Goal: Information Seeking & Learning: Learn about a topic

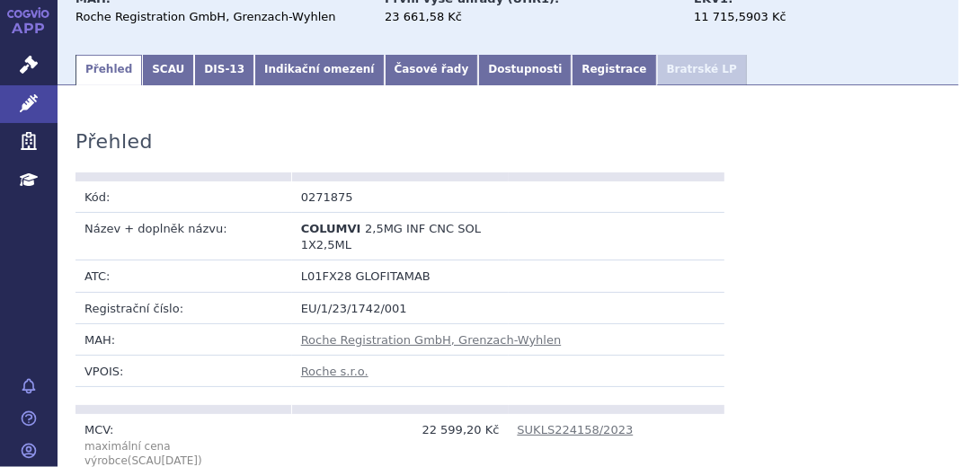
scroll to position [244, 0]
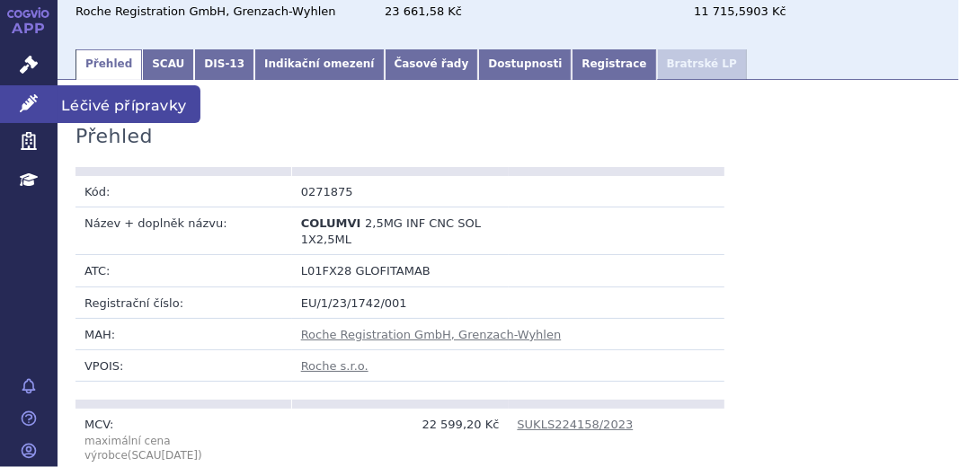
click at [32, 103] on icon at bounding box center [29, 103] width 18 height 18
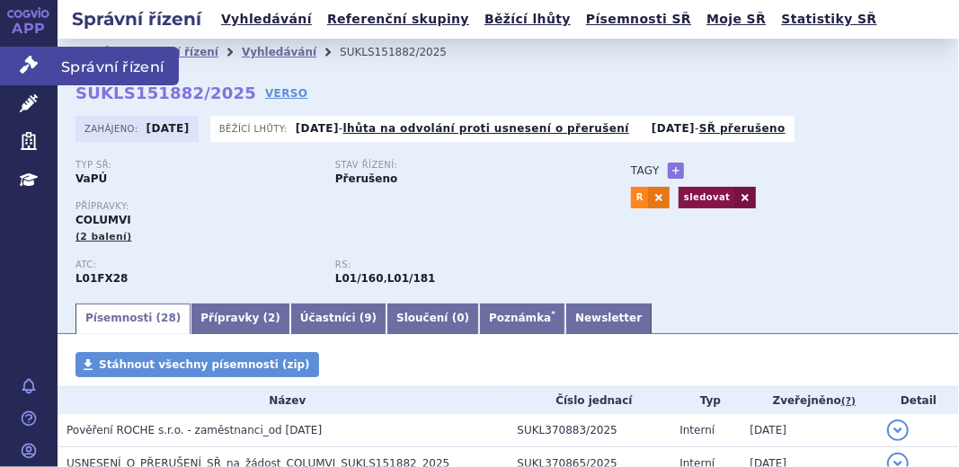
click at [22, 70] on icon at bounding box center [29, 65] width 18 height 18
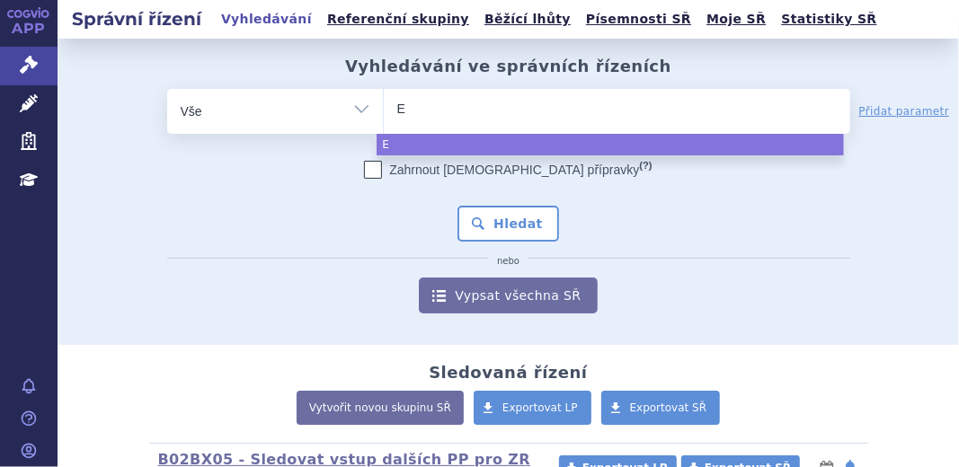
type input "Ev"
type input "Evr"
type input "Evry"
type input "Evrys"
type input "Evrysd"
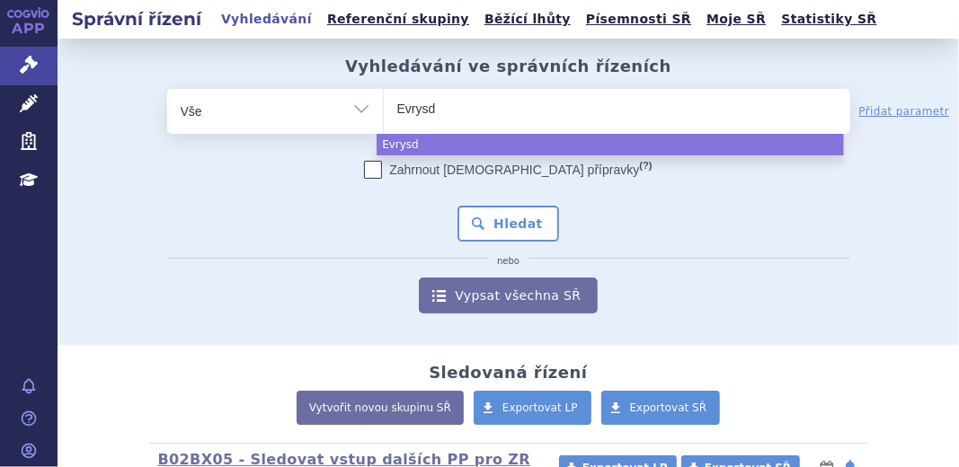
type input "Evrysdi"
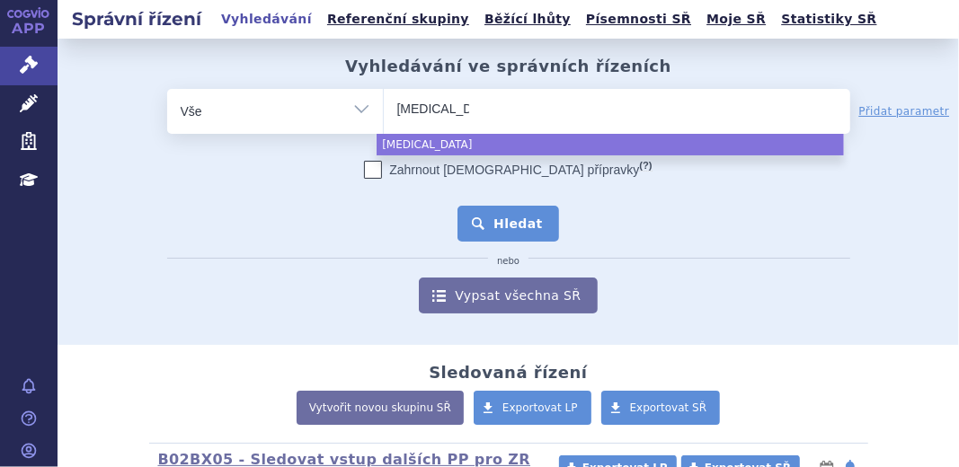
select select "Evrysdi"
click at [500, 209] on button "Hledat" at bounding box center [508, 224] width 102 height 36
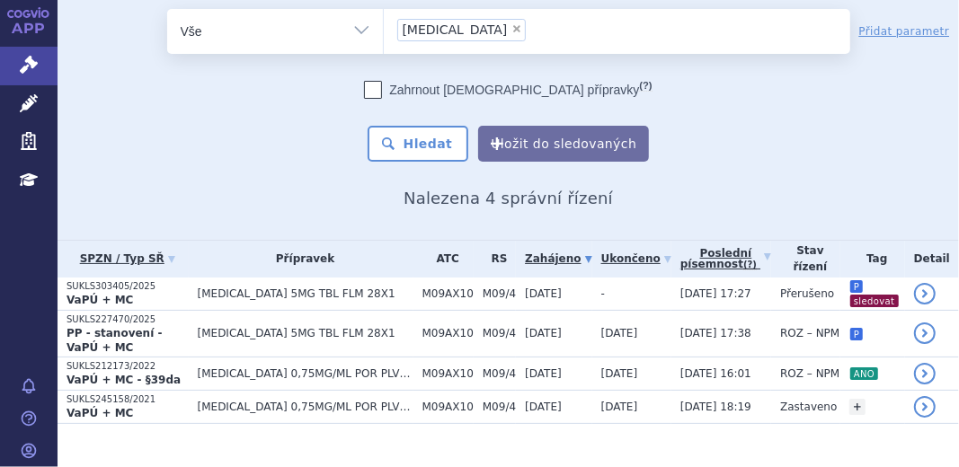
scroll to position [76, 0]
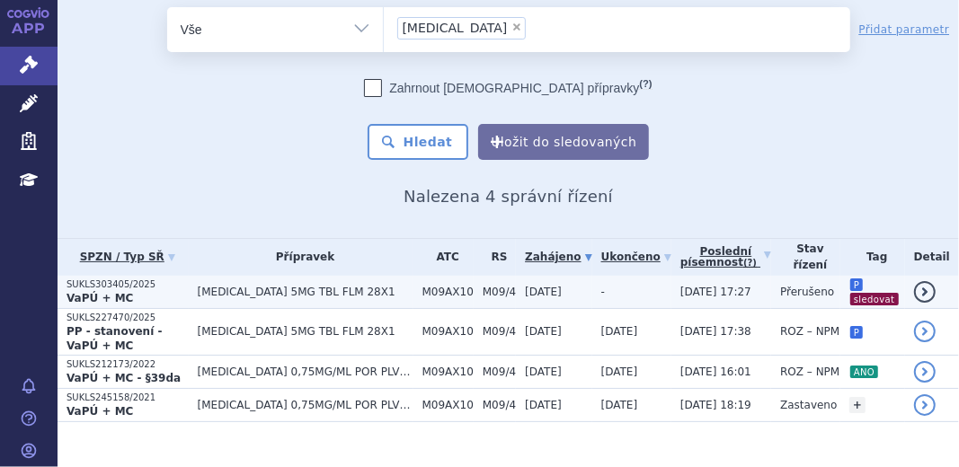
click at [83, 298] on strong "VaPÚ + MC" at bounding box center [99, 298] width 66 height 13
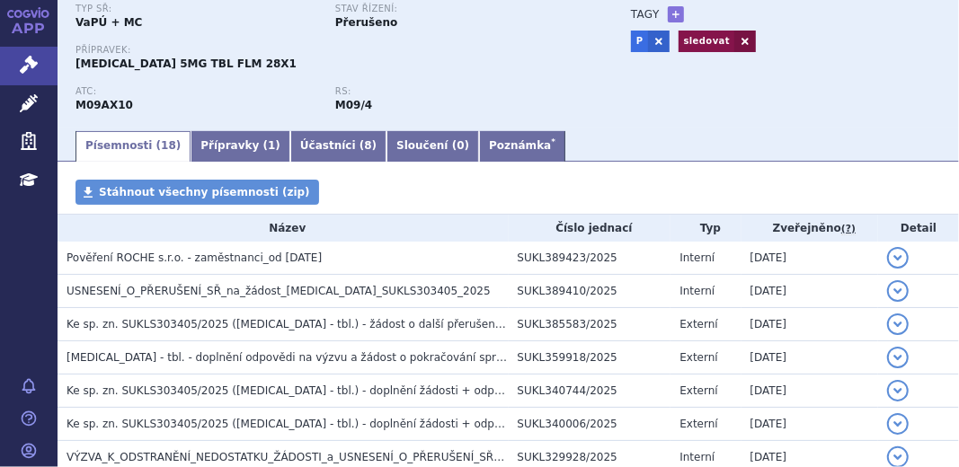
scroll to position [163, 0]
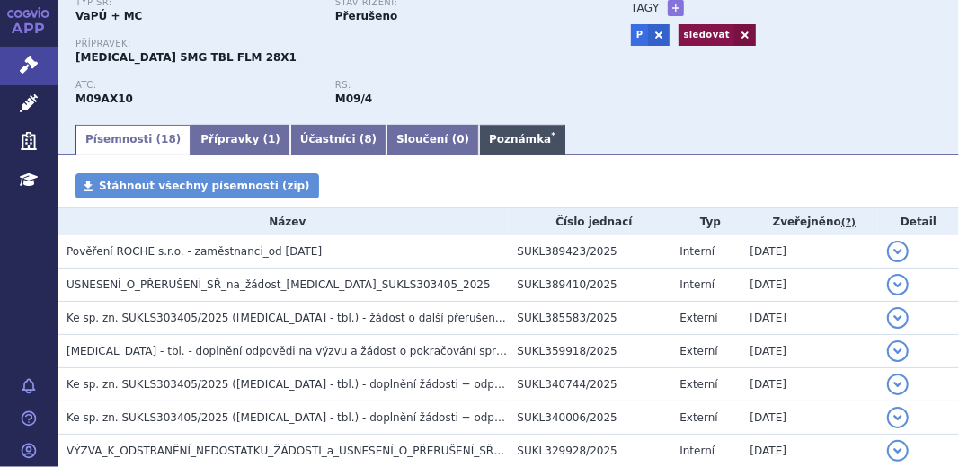
click at [479, 148] on link "Poznámka *" at bounding box center [522, 140] width 86 height 31
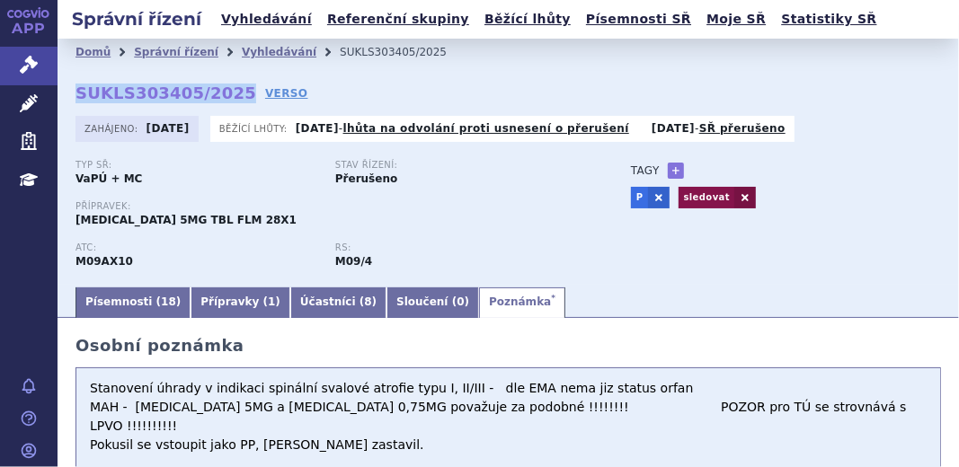
drag, startPoint x: 77, startPoint y: 93, endPoint x: 224, endPoint y: 94, distance: 146.5
click at [224, 94] on strong "SUKLS303405/2025" at bounding box center [165, 93] width 181 height 19
copy strong "SUKLS303405/2025"
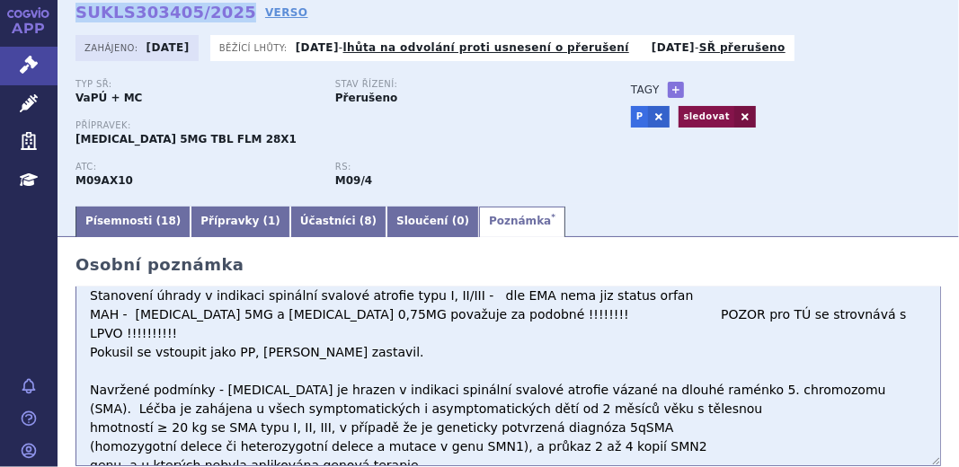
scroll to position [163, 0]
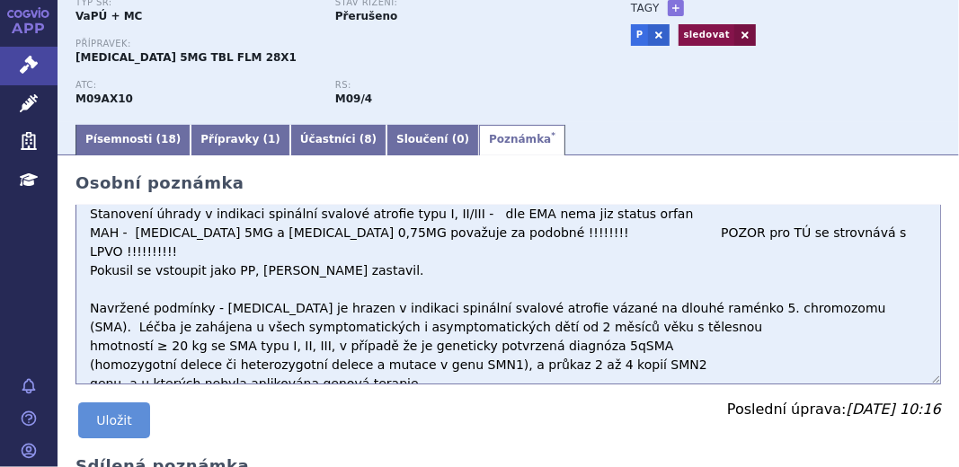
drag, startPoint x: 139, startPoint y: 312, endPoint x: 524, endPoint y: 353, distance: 386.8
click at [524, 353] on textarea "Stanovení úhrady v indikaci spinální svalové atrofie typu I, II/III - dle EMA n…" at bounding box center [507, 295] width 865 height 180
click at [719, 350] on textarea "Stanovení úhrady v indikaci spinální svalové atrofie typu I, II/III - dle EMA n…" at bounding box center [507, 295] width 865 height 180
drag, startPoint x: 276, startPoint y: 313, endPoint x: 603, endPoint y: 320, distance: 327.1
click at [603, 320] on textarea "Stanovení úhrady v indikaci spinální svalové atrofie typu I, II/III - dle EMA n…" at bounding box center [507, 295] width 865 height 180
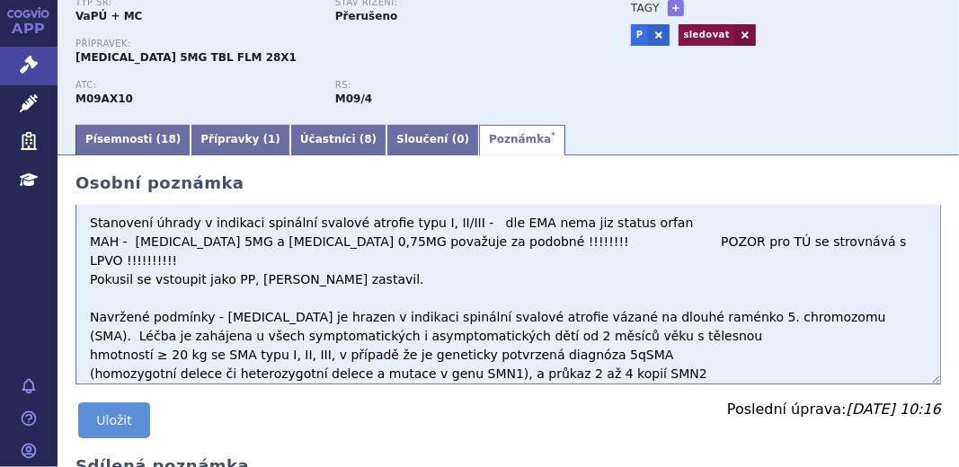
scroll to position [0, 0]
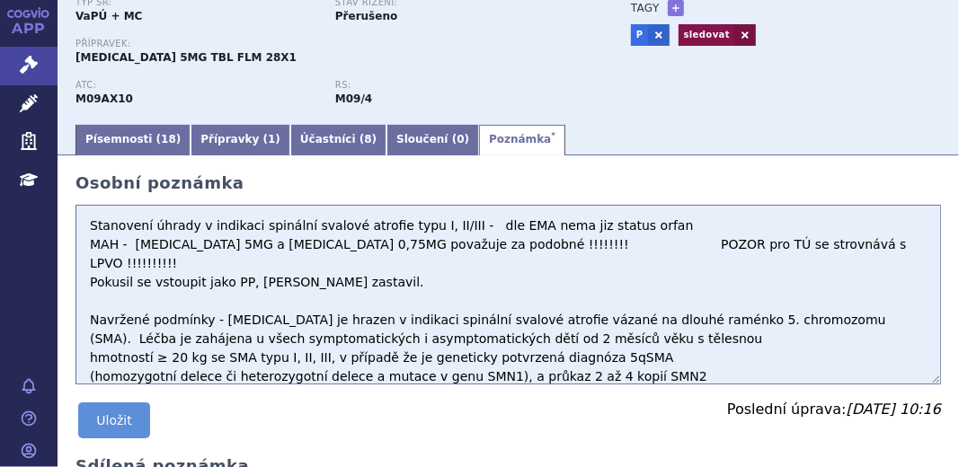
drag, startPoint x: 210, startPoint y: 305, endPoint x: 247, endPoint y: 305, distance: 36.8
click at [247, 305] on textarea "Stanovení úhrady v indikaci spinální svalové atrofie typu I, II/III - dle EMA n…" at bounding box center [507, 295] width 865 height 180
click at [230, 303] on textarea "Stanovení úhrady v indikaci spinální svalové atrofie typu I, II/III - dle EMA n…" at bounding box center [507, 295] width 865 height 180
click at [264, 310] on textarea "Stanovení úhrady v indikaci spinální svalové atrofie typu I, II/III - dle EMA n…" at bounding box center [507, 295] width 865 height 180
drag, startPoint x: 264, startPoint y: 307, endPoint x: 212, endPoint y: 300, distance: 52.6
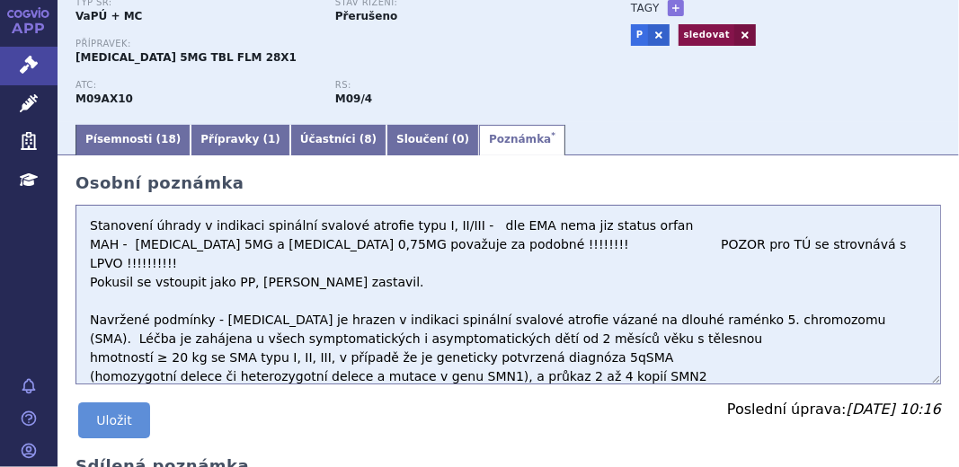
click at [212, 300] on textarea "Stanovení úhrady v indikaci spinální svalové atrofie typu I, II/III - dle EMA n…" at bounding box center [507, 295] width 865 height 180
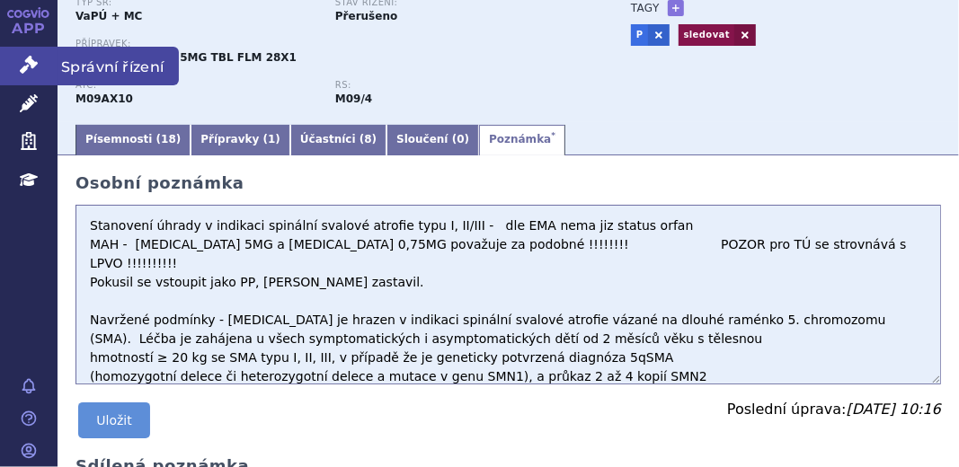
click at [31, 70] on icon at bounding box center [29, 65] width 18 height 18
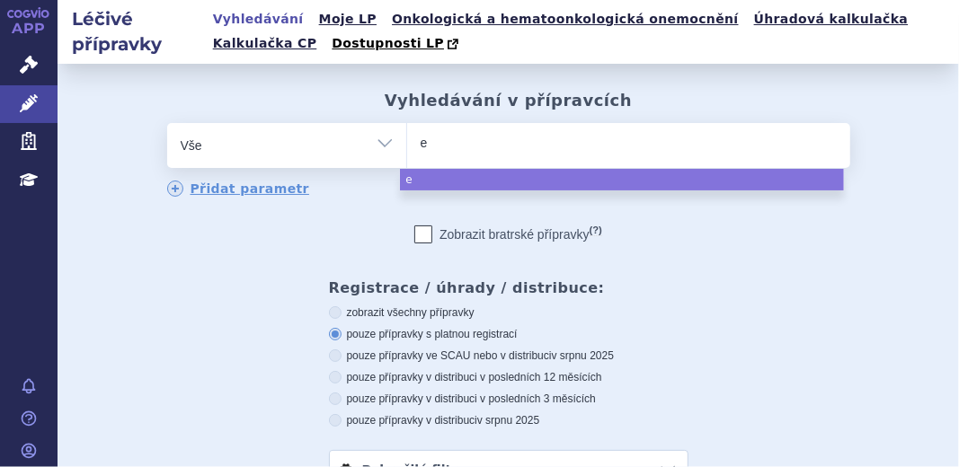
type input "ev"
type input "evr"
type input "evris"
type input "evrisd"
type input "evrisdi"
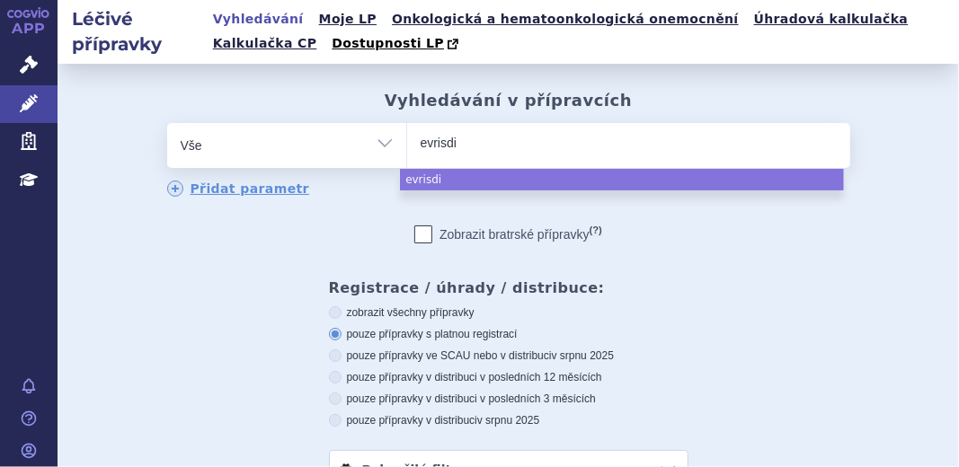
click at [435, 148] on input "evrisdi" at bounding box center [457, 143] width 75 height 22
select select "evrisdi"
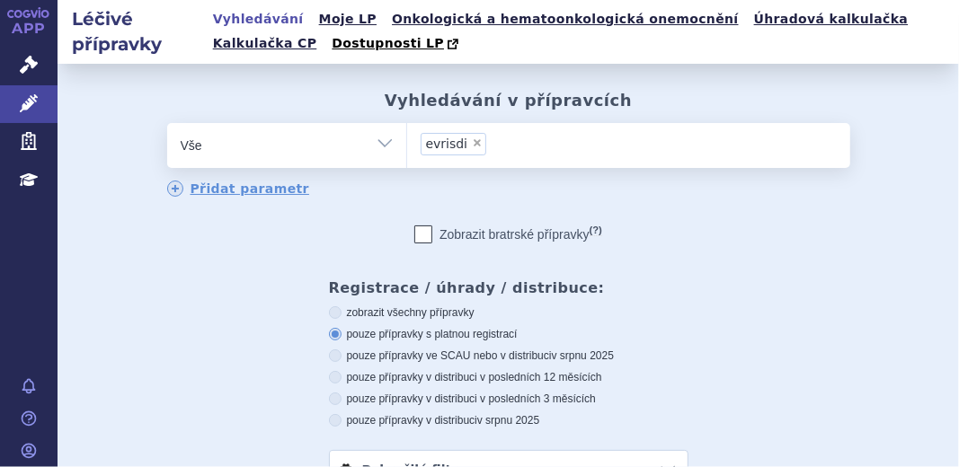
click at [472, 143] on span "×" at bounding box center [477, 142] width 11 height 11
click at [407, 143] on select "evrisdi" at bounding box center [406, 144] width 1 height 45
select select
type input "e"
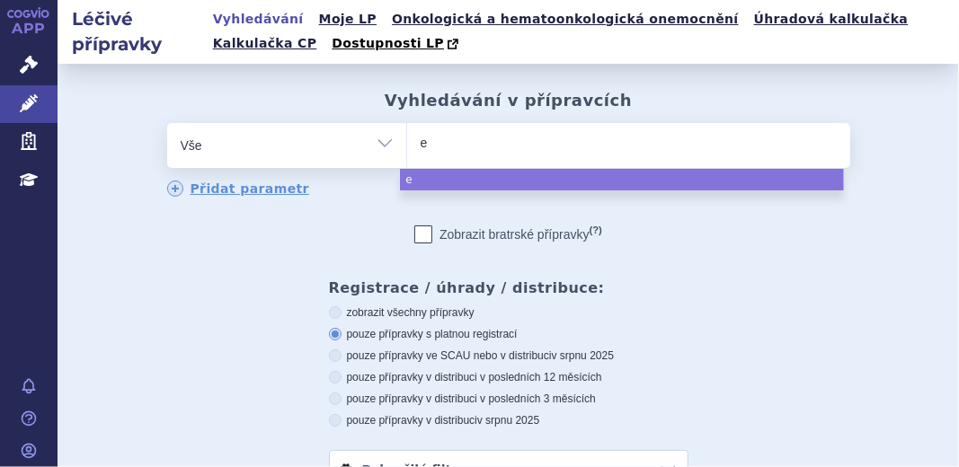
type input "ev"
type input "evr"
type input "evry"
type input "evrys"
type input "evrysd"
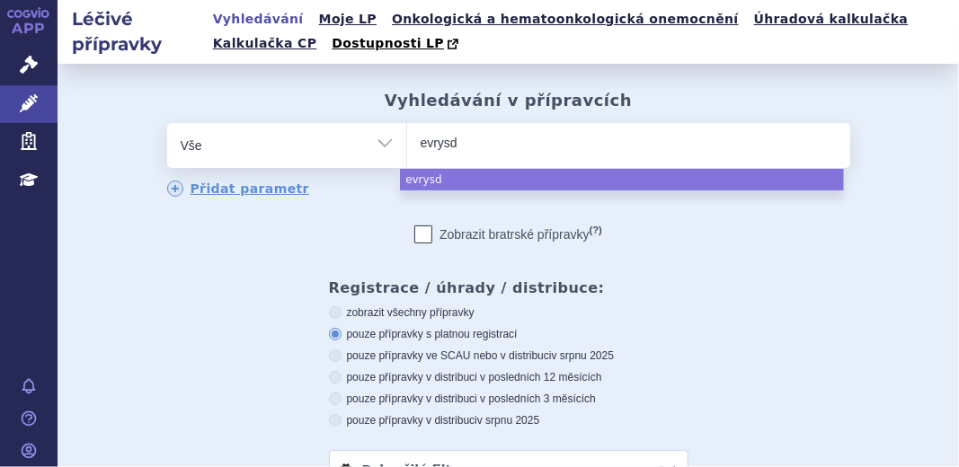
type input "evrysdi"
select select "evrysdi"
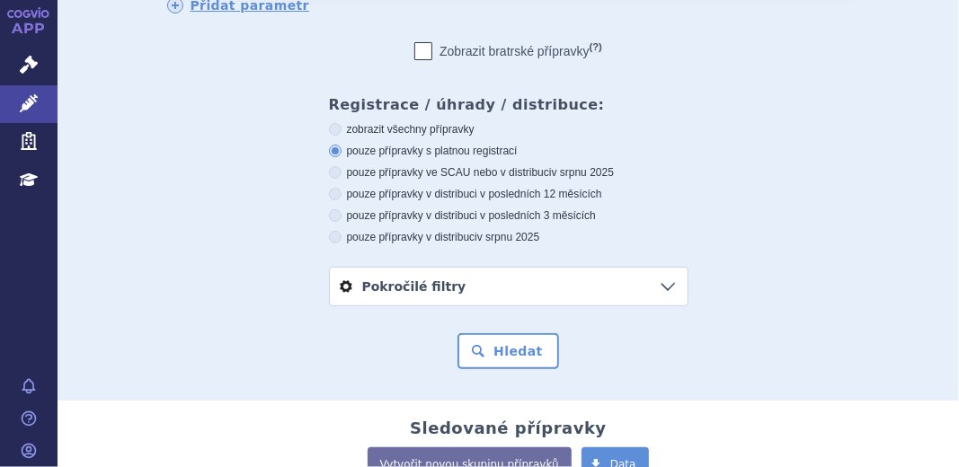
scroll to position [236, 0]
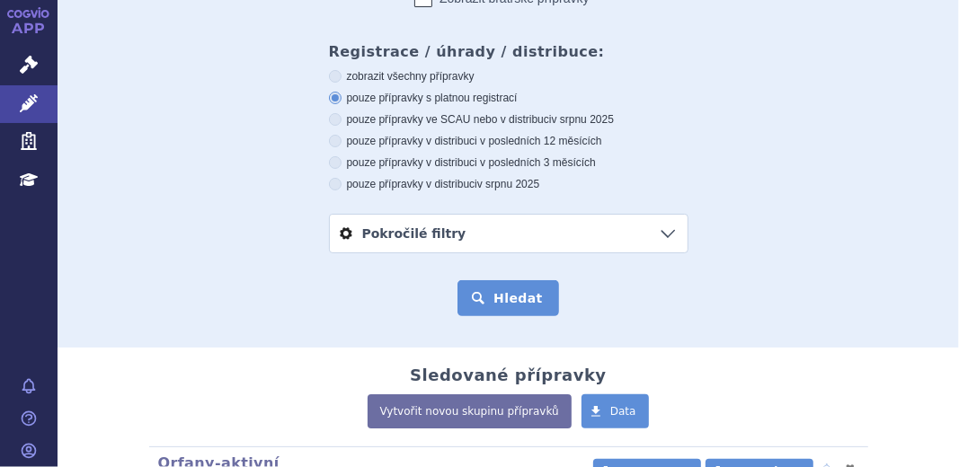
click at [507, 287] on button "Hledat" at bounding box center [508, 298] width 102 height 36
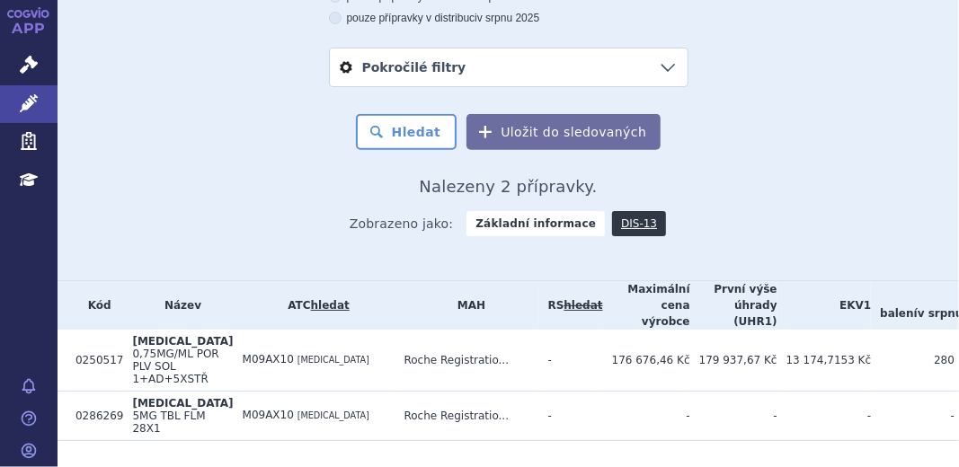
scroll to position [435, 0]
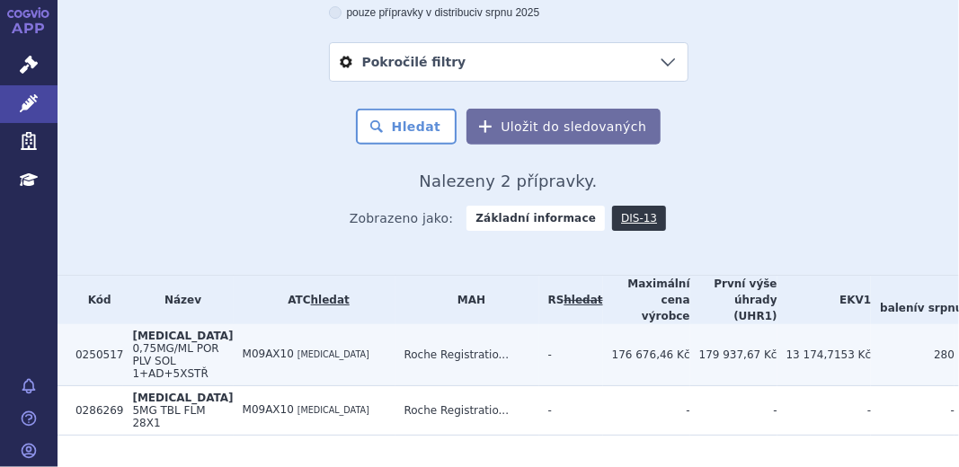
click at [165, 358] on span "0,75MG/ML POR PLV SOL 1+AD+5XSTŘ" at bounding box center [175, 361] width 86 height 38
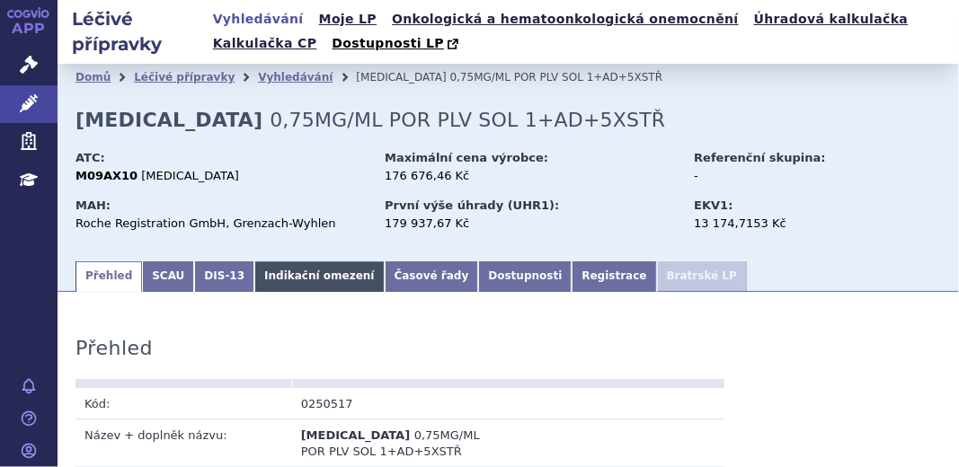
click at [272, 282] on link "Indikační omezení" at bounding box center [318, 276] width 129 height 31
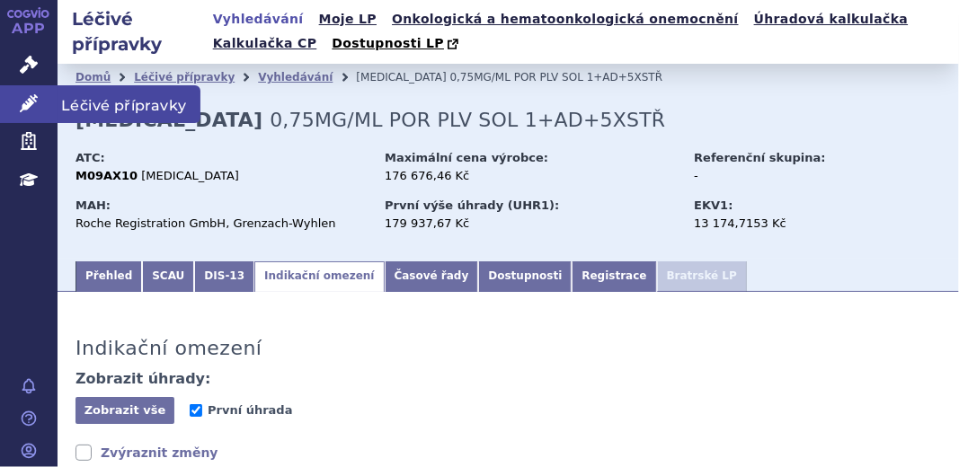
click at [16, 106] on link "Léčivé přípravky" at bounding box center [29, 104] width 58 height 38
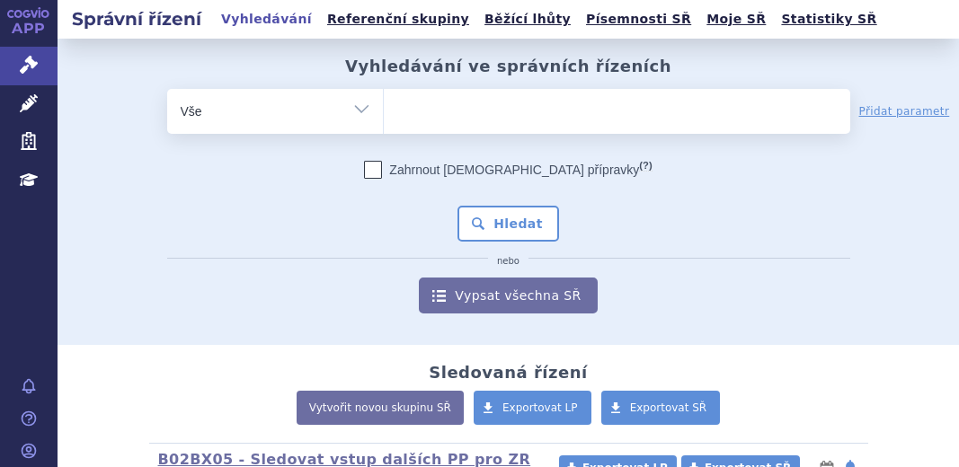
click at [429, 108] on ul at bounding box center [617, 108] width 466 height 38
click at [384, 108] on select at bounding box center [383, 110] width 1 height 45
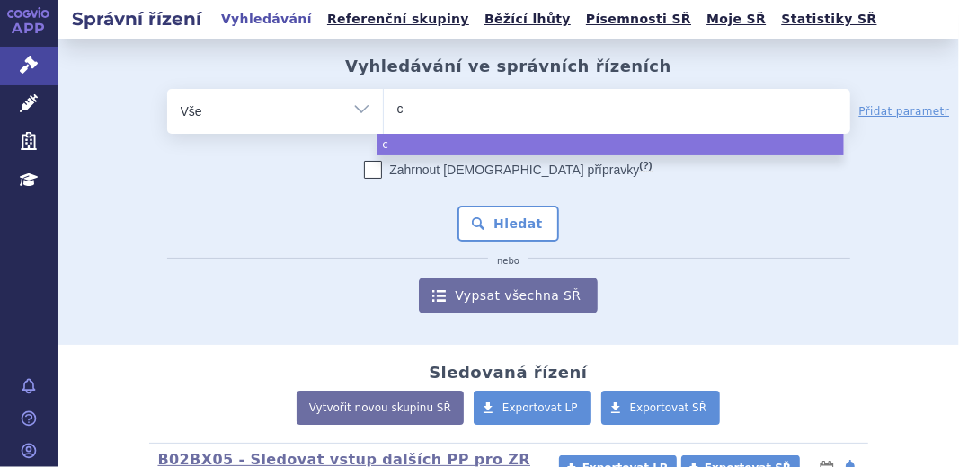
type input "co"
type input "col"
type input "colu"
type input "colum"
type input "columvi"
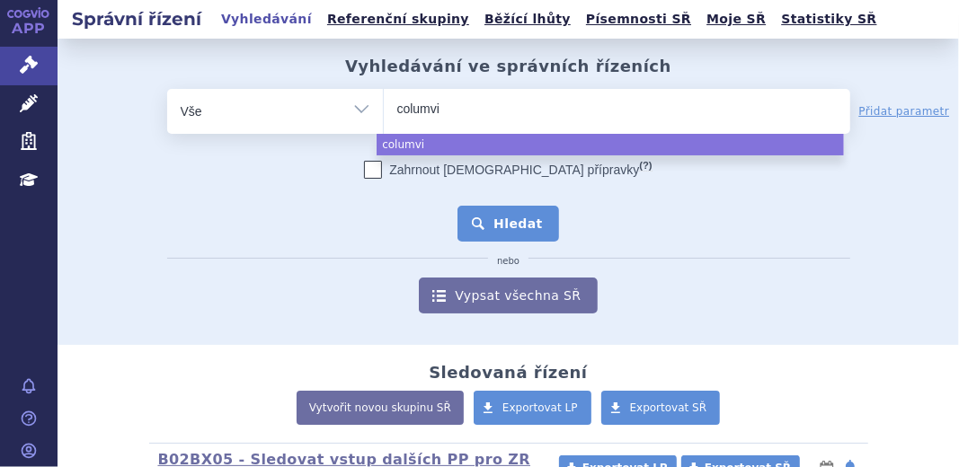
select select "columvi"
click at [514, 228] on button "Hledat" at bounding box center [508, 224] width 102 height 36
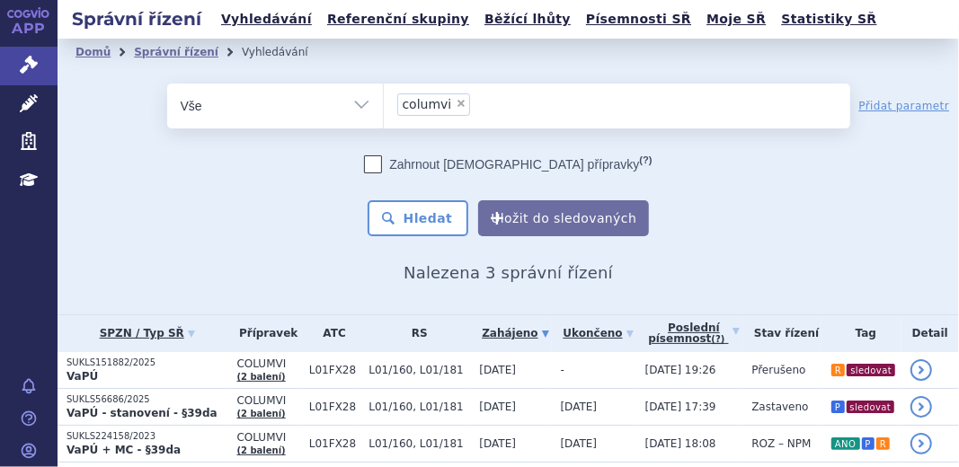
scroll to position [65, 0]
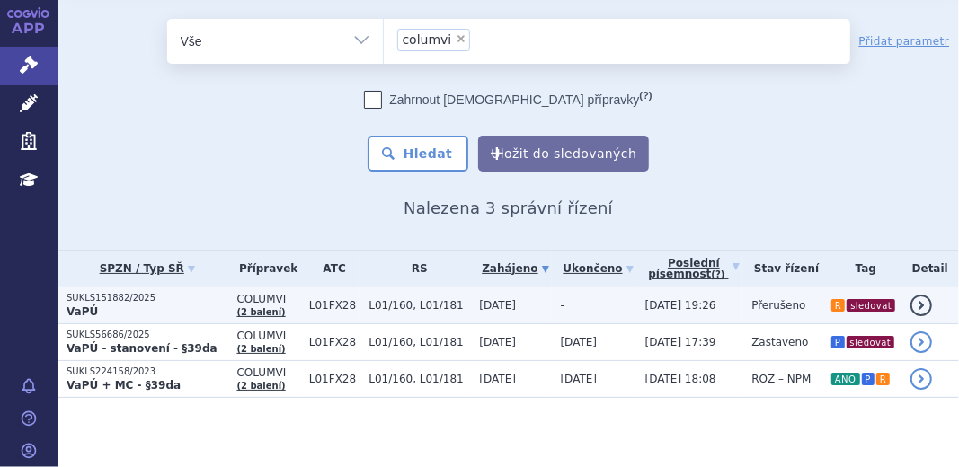
click at [136, 314] on p "VaPÚ" at bounding box center [147, 312] width 162 height 14
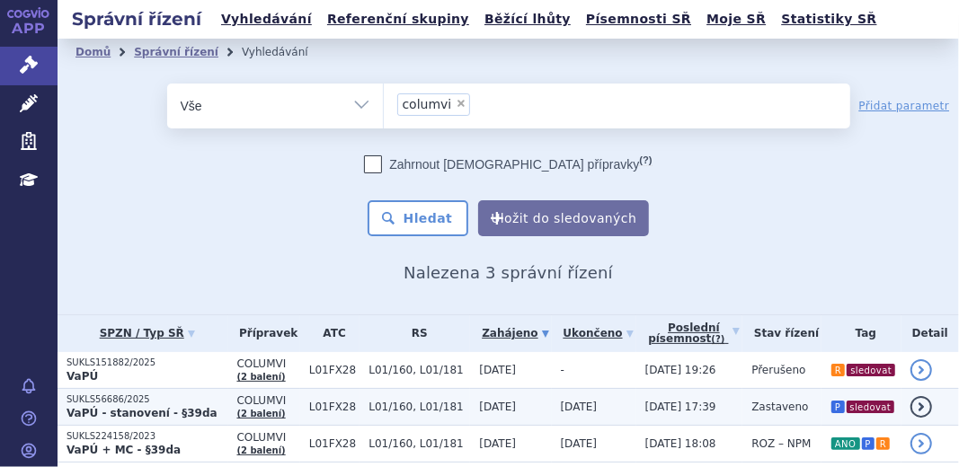
click at [169, 397] on p "SUKLS56686/2025" at bounding box center [147, 400] width 162 height 13
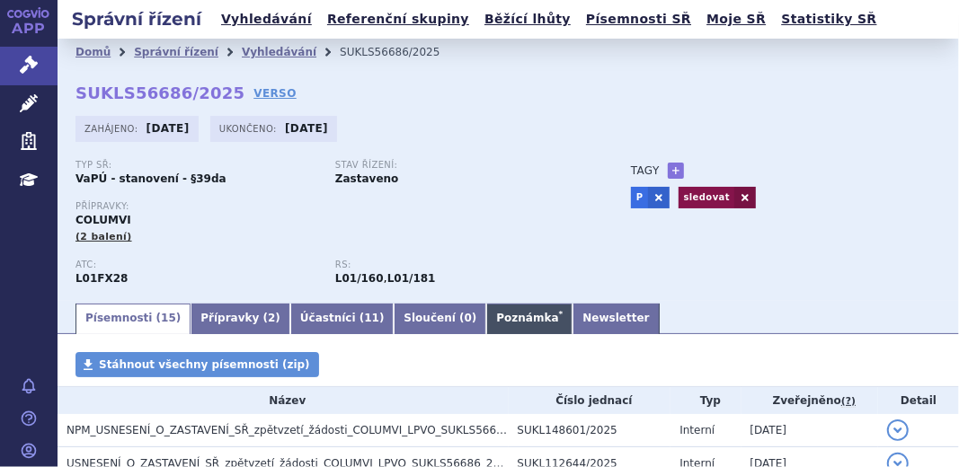
click at [486, 320] on link "Poznámka *" at bounding box center [529, 319] width 86 height 31
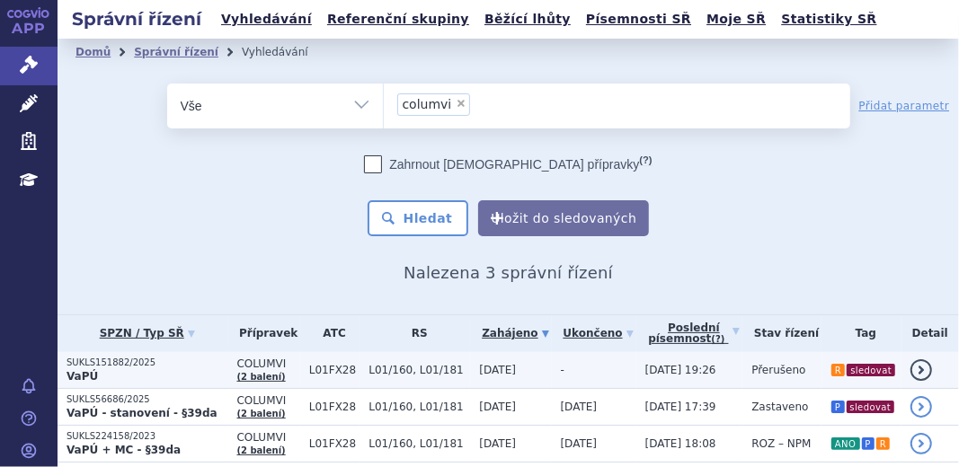
click at [137, 377] on p "VaPÚ" at bounding box center [147, 376] width 162 height 14
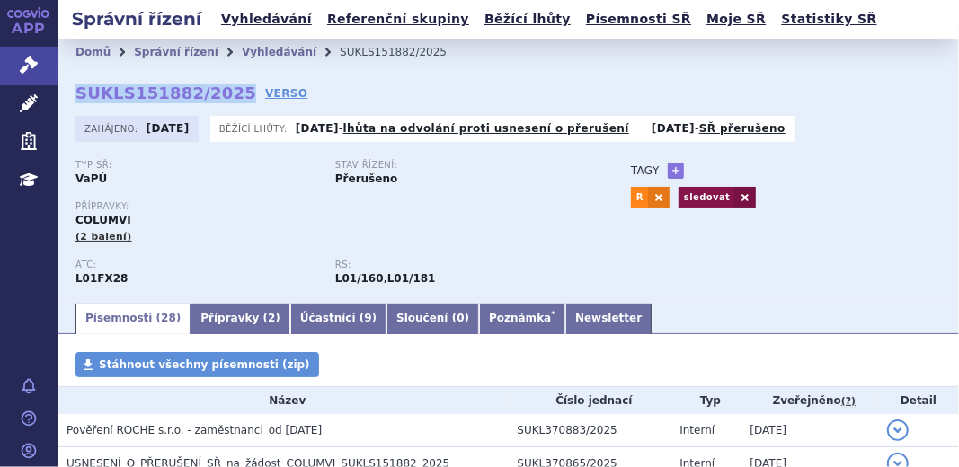
drag, startPoint x: 77, startPoint y: 94, endPoint x: 222, endPoint y: 87, distance: 144.8
click at [222, 87] on strong "SUKLS151882/2025" at bounding box center [165, 93] width 181 height 19
copy strong "SUKLS151882/2025"
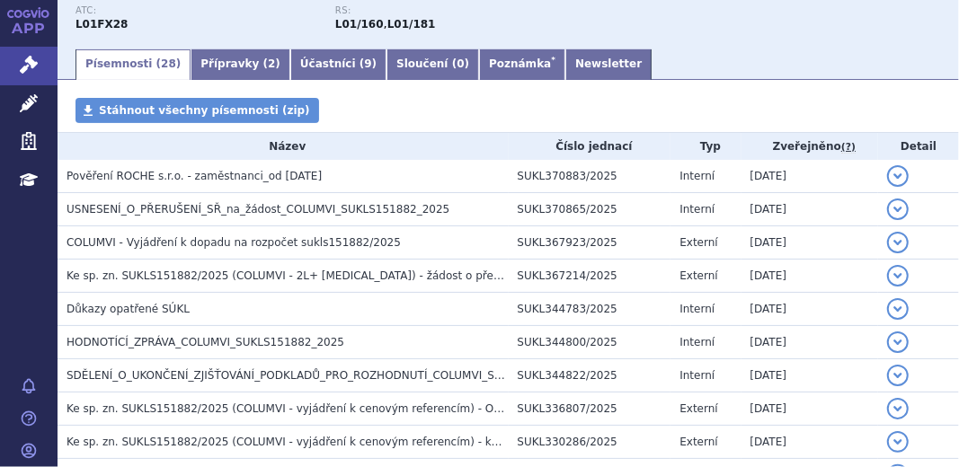
scroll to position [326, 0]
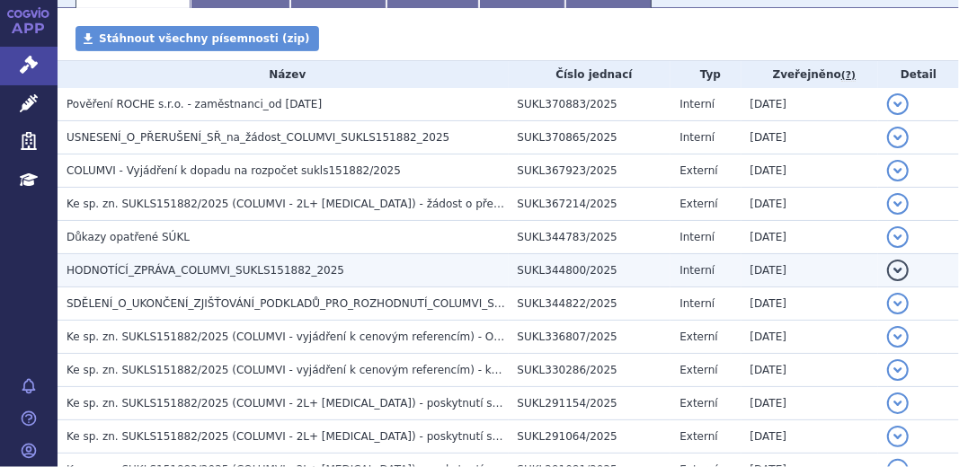
click at [311, 264] on span "HODNOTÍCÍ_ZPRÁVA_COLUMVI_SUKLS151882_2025" at bounding box center [205, 270] width 278 height 13
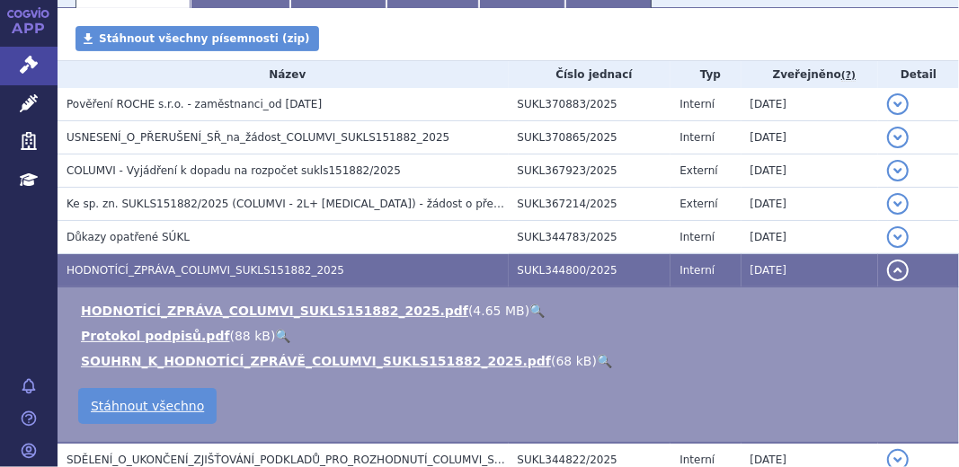
click at [529, 314] on link "🔍" at bounding box center [536, 311] width 15 height 14
click at [597, 365] on link "🔍" at bounding box center [604, 361] width 15 height 14
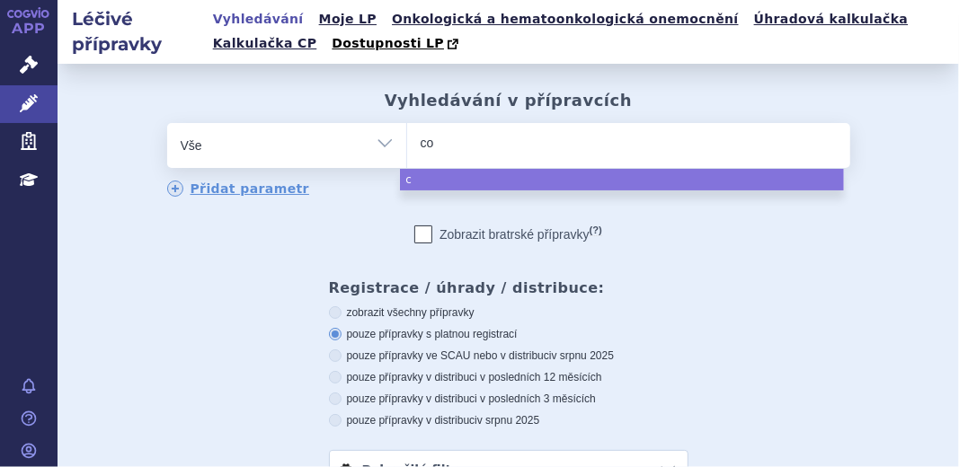
type input "col"
type input "colu"
type input "colum"
type input "columvi"
select select "columvi"
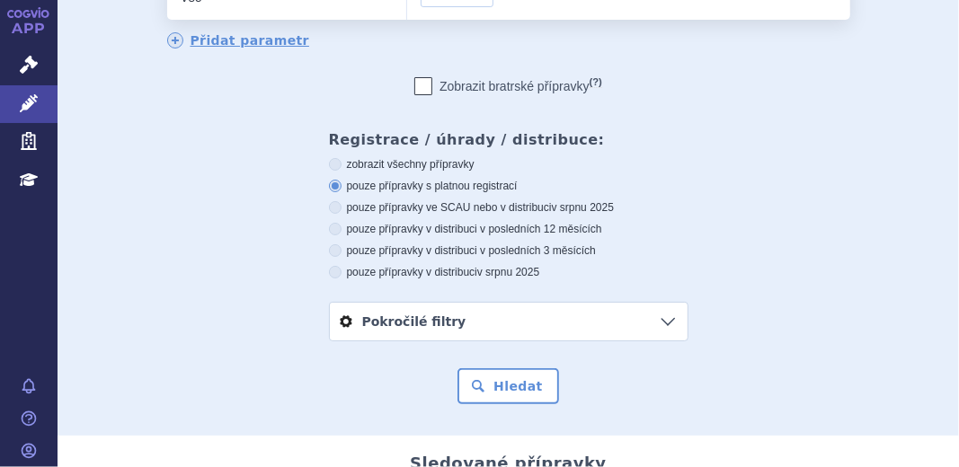
scroll to position [150, 0]
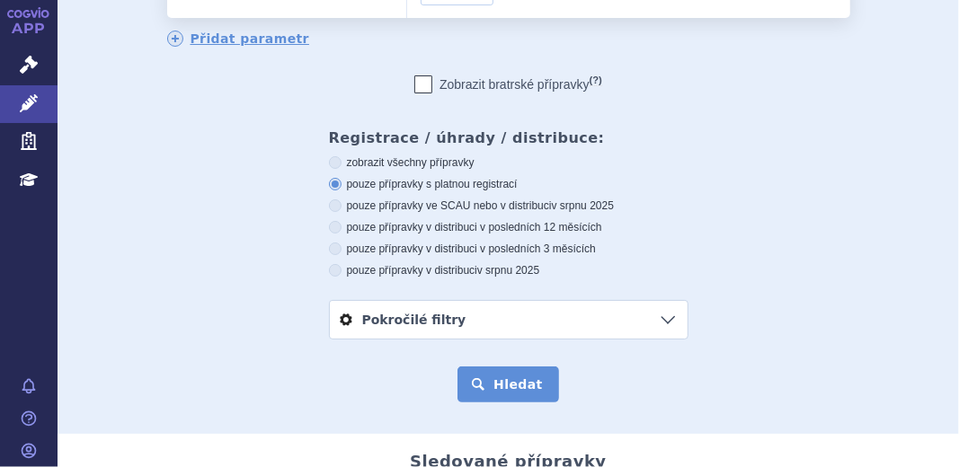
click at [514, 380] on button "Hledat" at bounding box center [508, 385] width 102 height 36
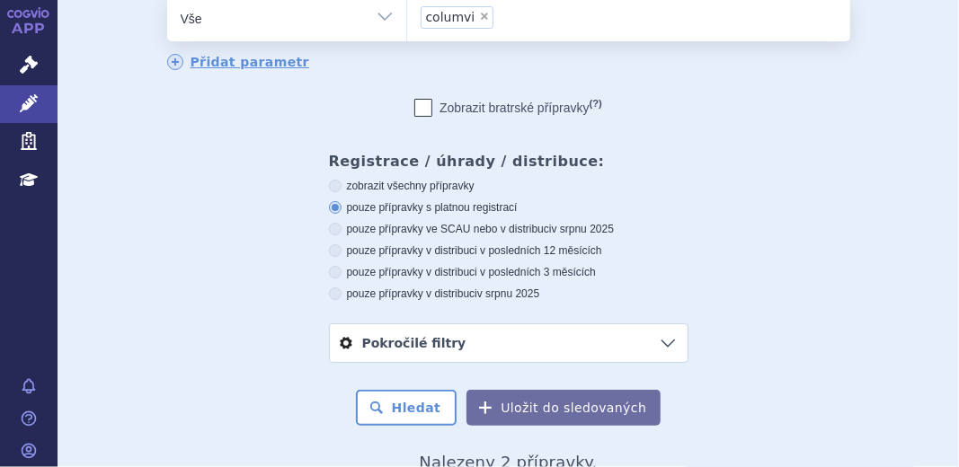
scroll to position [178, 0]
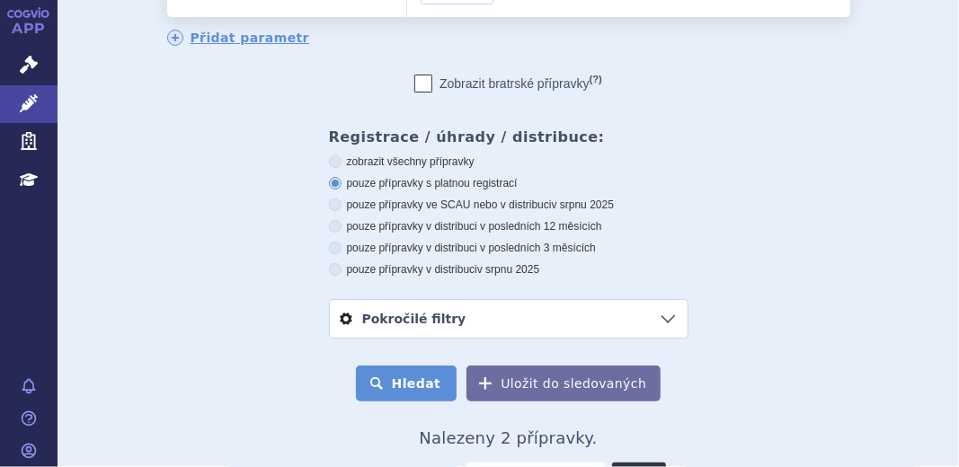
click at [410, 392] on button "Hledat" at bounding box center [407, 384] width 102 height 36
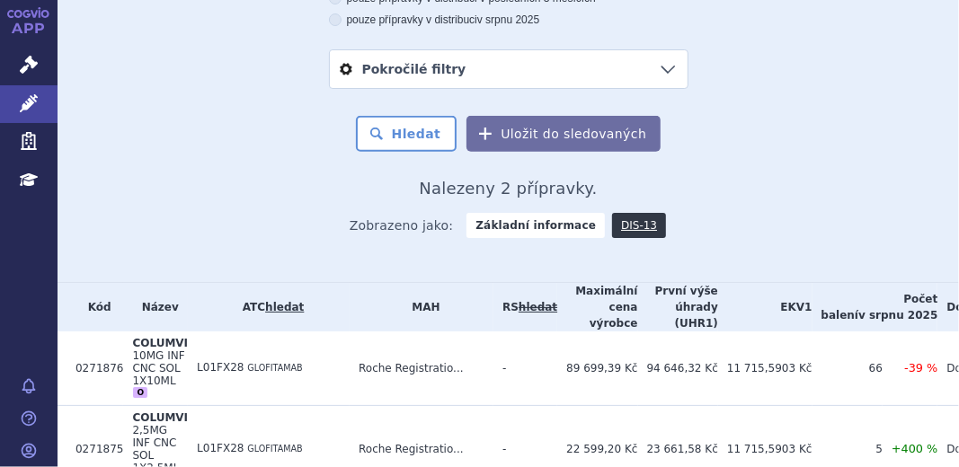
scroll to position [500, 0]
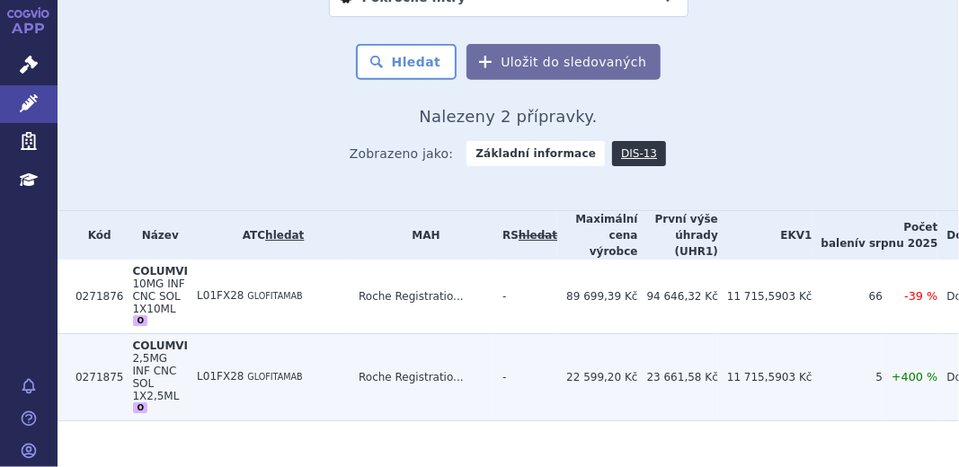
click at [152, 355] on span "2,5MG INF CNC SOL 1X2,5ML" at bounding box center [155, 377] width 47 height 50
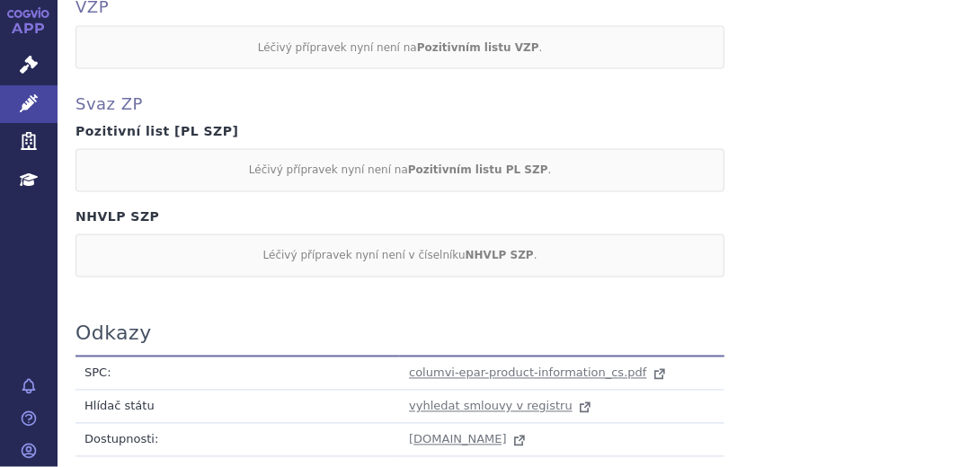
scroll to position [1690, 0]
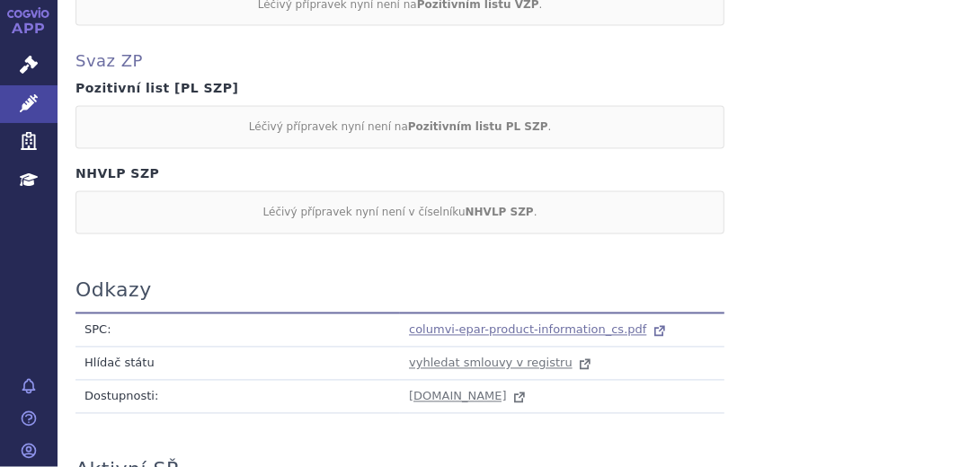
click at [541, 323] on span "columvi-epar-product-information_cs.pdf" at bounding box center [527, 329] width 237 height 13
